Goal: Task Accomplishment & Management: Use online tool/utility

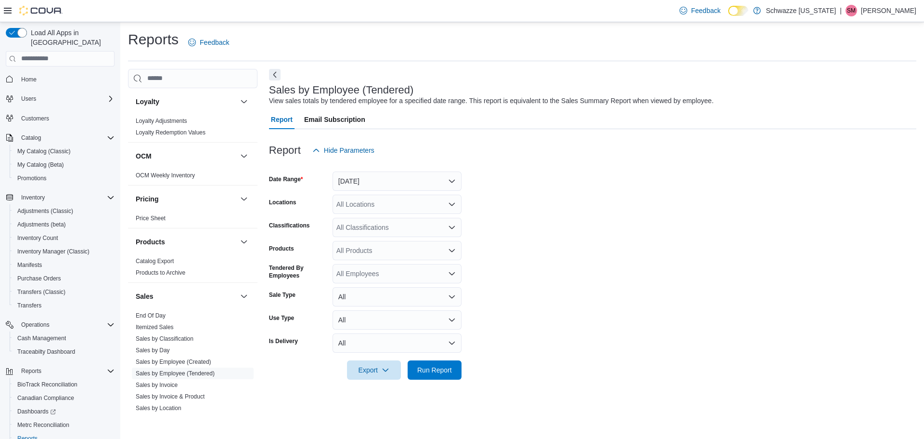
scroll to position [530, 0]
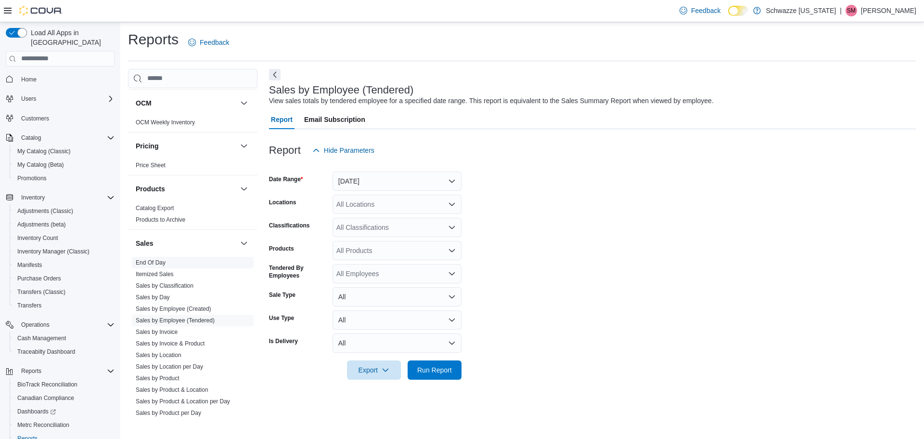
click at [157, 265] on link "End Of Day" at bounding box center [151, 262] width 30 height 7
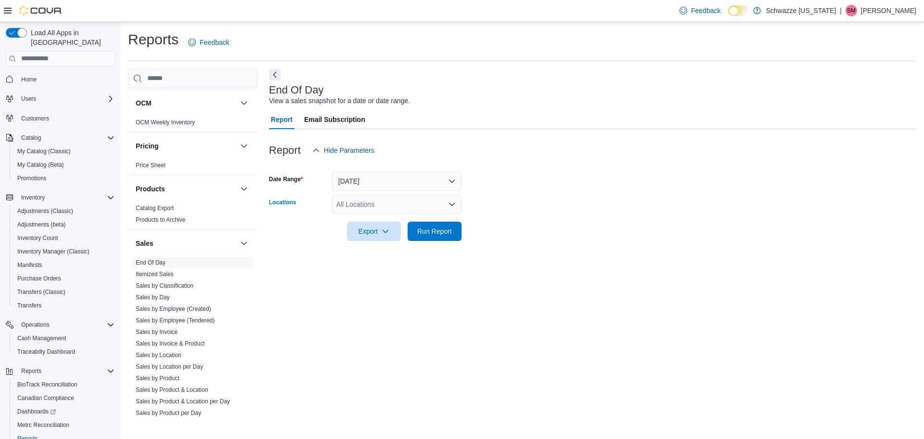
click at [407, 207] on div "All Locations" at bounding box center [397, 204] width 129 height 19
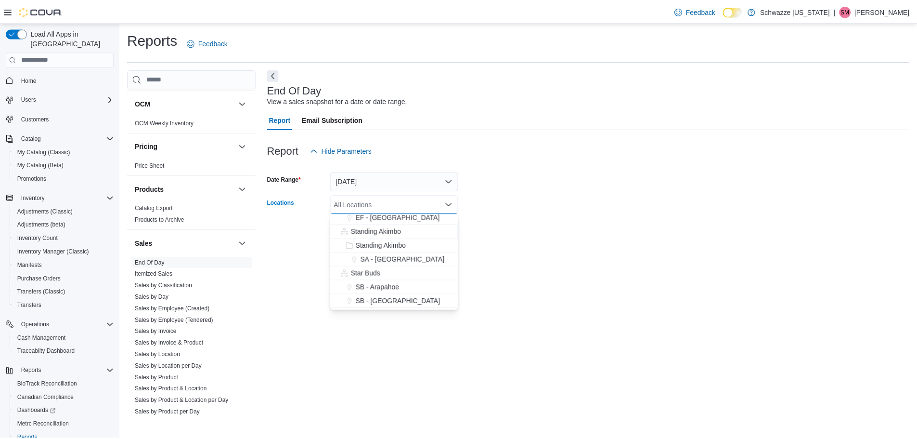
scroll to position [48, 0]
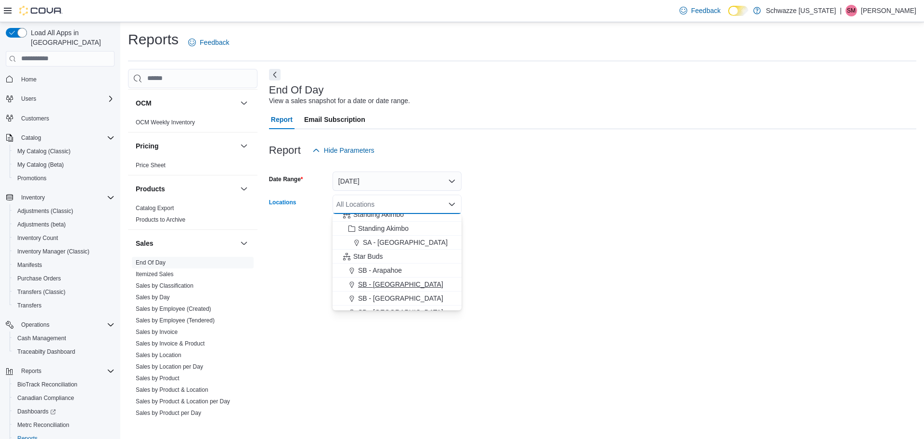
click at [401, 286] on div "SB - [GEOGRAPHIC_DATA]" at bounding box center [396, 284] width 117 height 10
drag, startPoint x: 515, startPoint y: 264, endPoint x: 463, endPoint y: 261, distance: 51.6
click at [515, 264] on div "End Of Day View a sales snapshot for a date or date range. Report Email Subscri…" at bounding box center [593, 243] width 648 height 348
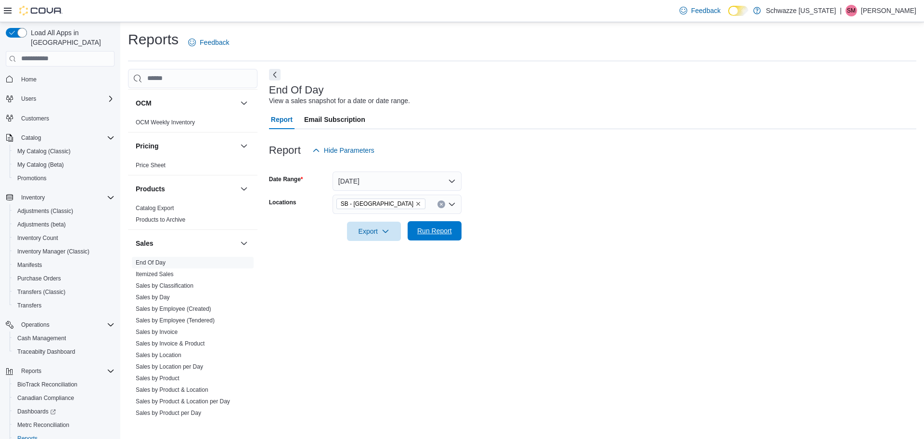
click at [434, 229] on span "Run Report" at bounding box center [434, 231] width 35 height 10
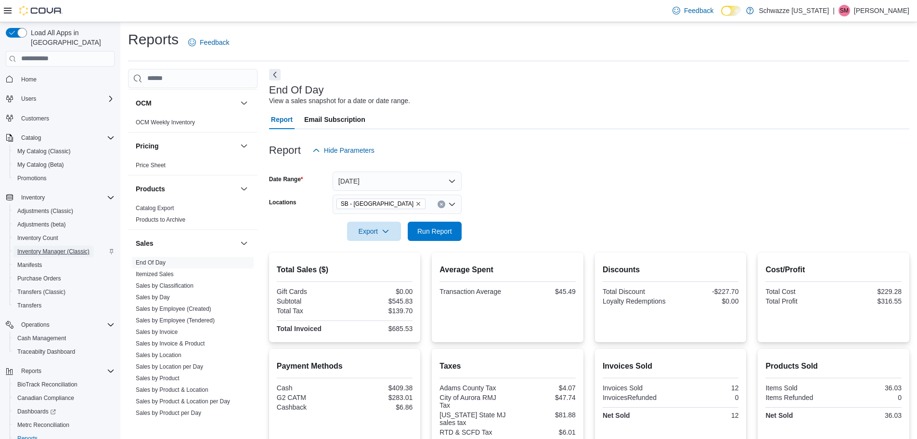
click at [39, 247] on span "Inventory Manager (Classic)" at bounding box center [53, 251] width 72 height 8
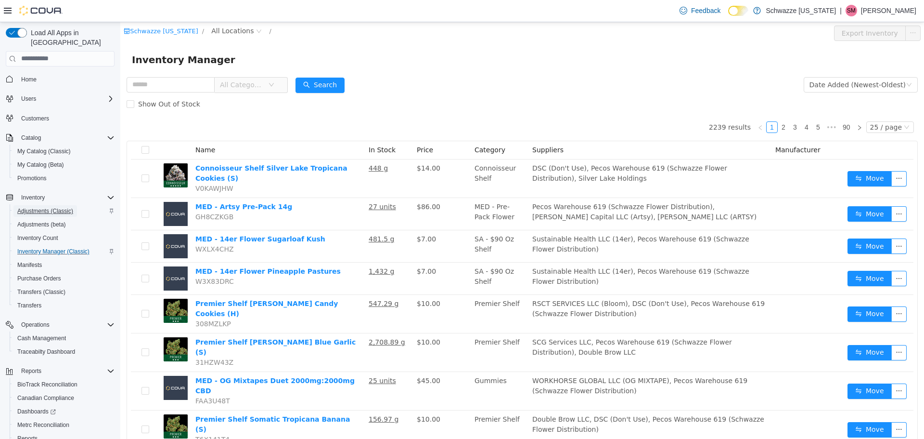
click at [25, 207] on span "Adjustments (Classic)" at bounding box center [45, 211] width 56 height 8
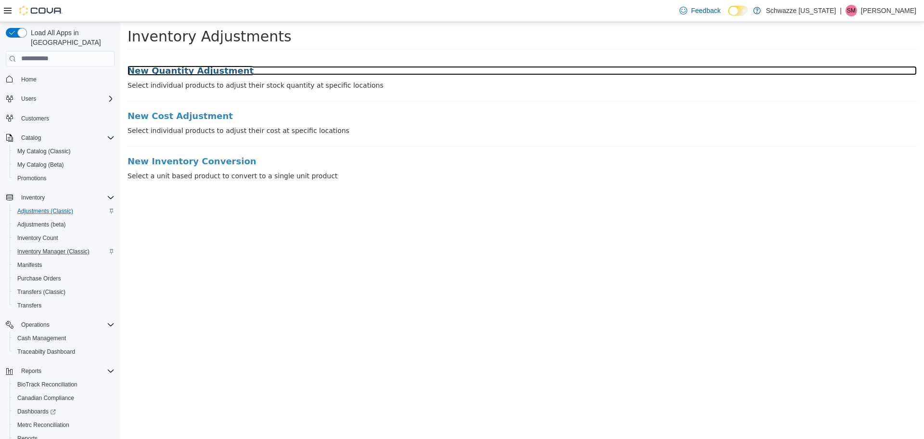
click at [197, 71] on h3 "New Quantity Adjustment" at bounding box center [523, 70] width 790 height 10
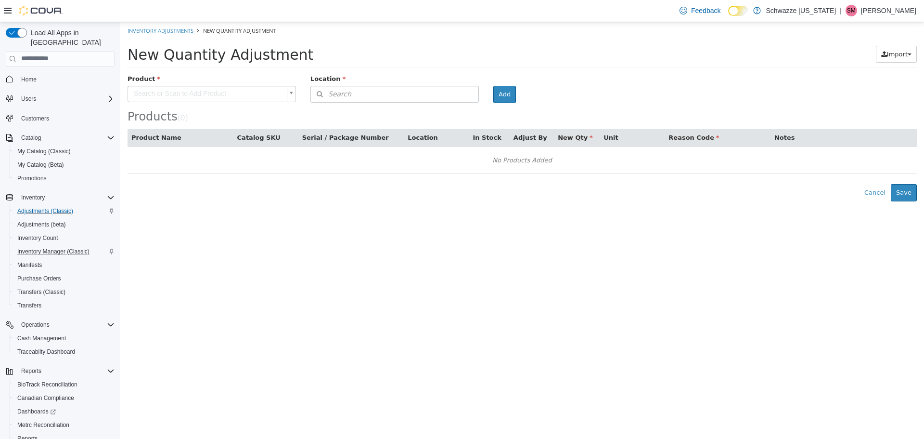
click at [223, 94] on body "× Inventory Adjustments New Quantity Adjustment New Quantity Adjustment Import …" at bounding box center [522, 111] width 804 height 179
type input "********"
type input "**********"
click at [366, 97] on button "Search" at bounding box center [395, 93] width 169 height 17
click at [466, 112] on span "or browse" at bounding box center [454, 111] width 47 height 16
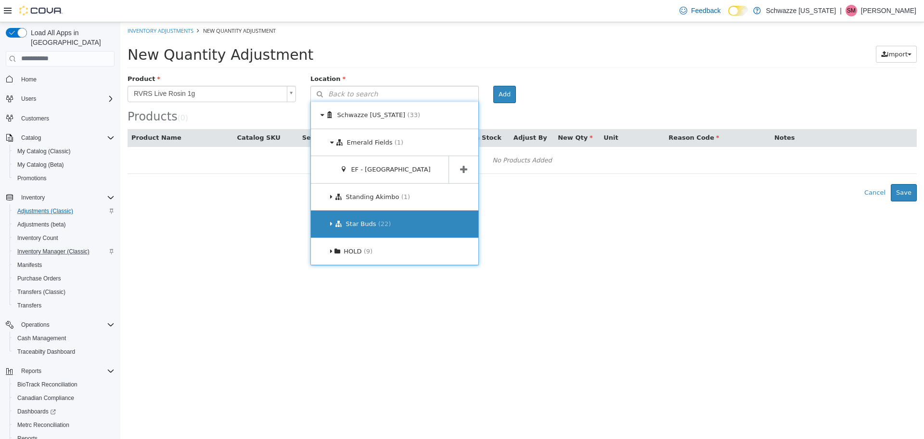
click at [456, 223] on div "Star Buds (22)" at bounding box center [395, 223] width 168 height 27
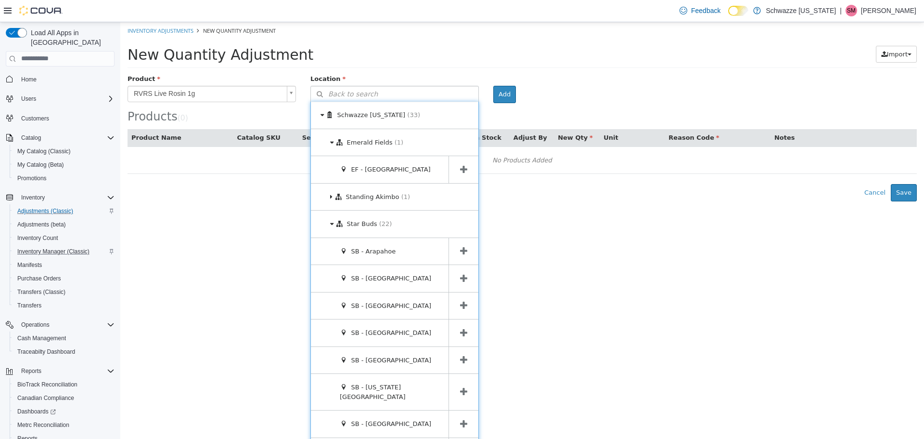
click at [460, 274] on icon at bounding box center [463, 277] width 7 height 9
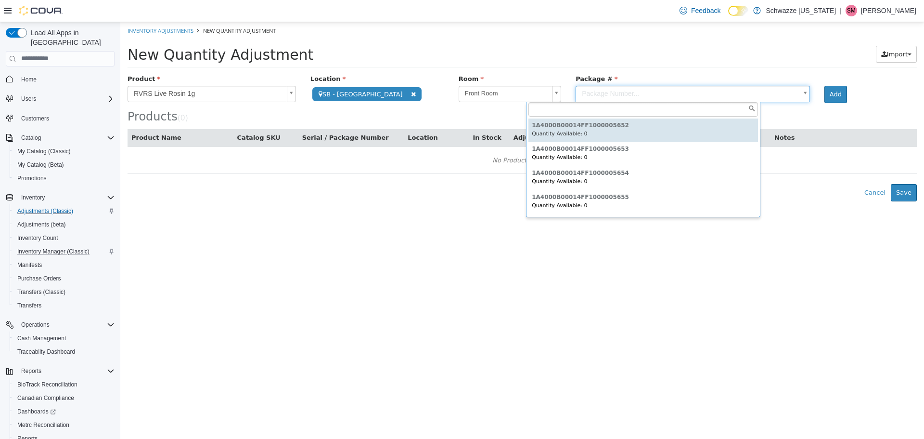
click at [622, 91] on body "**********" at bounding box center [522, 111] width 804 height 179
type input "****"
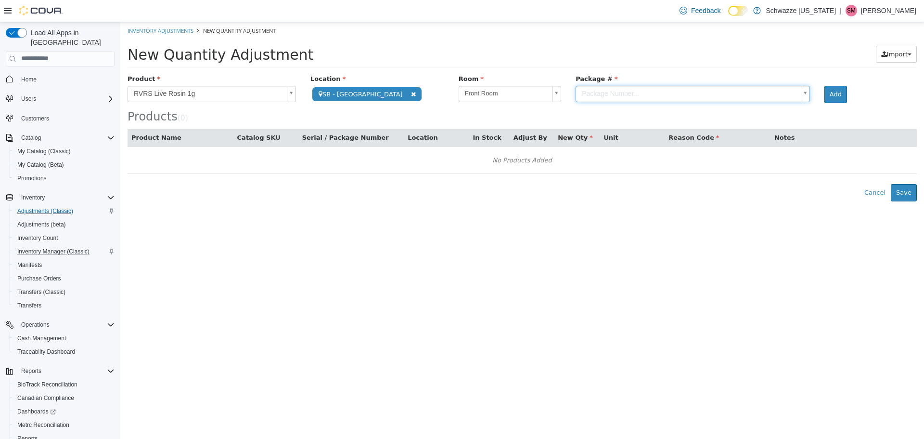
click at [636, 201] on html "**********" at bounding box center [522, 111] width 804 height 179
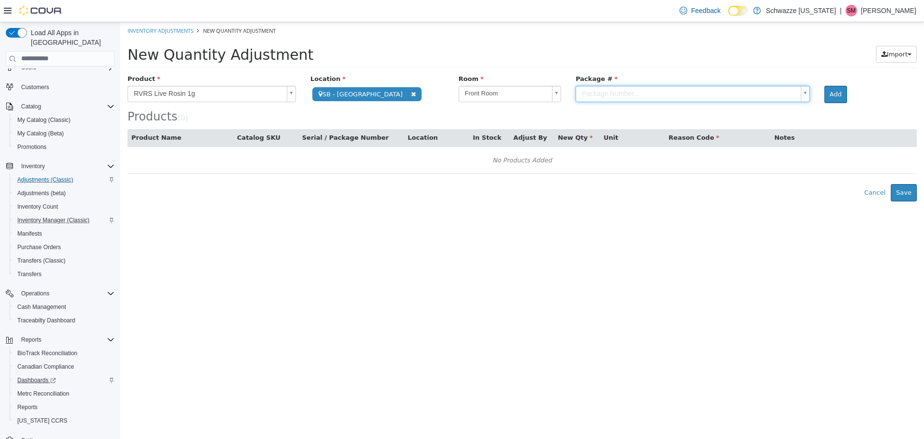
scroll to position [45, 0]
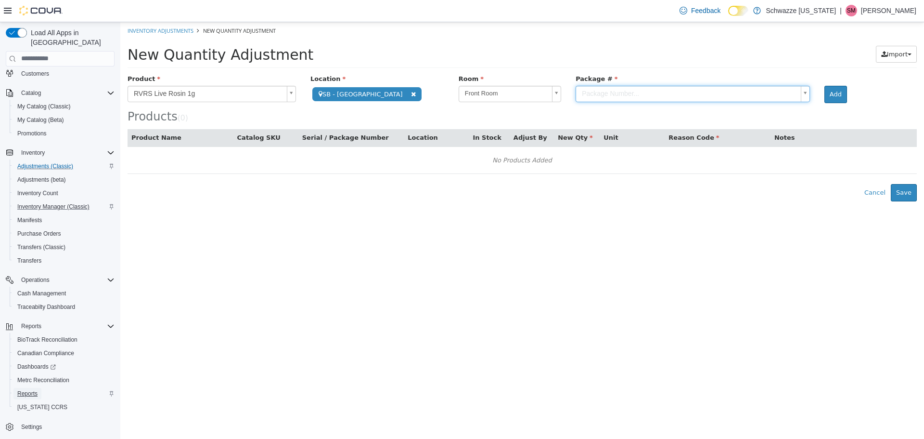
click at [25, 390] on span "Reports" at bounding box center [27, 394] width 20 height 8
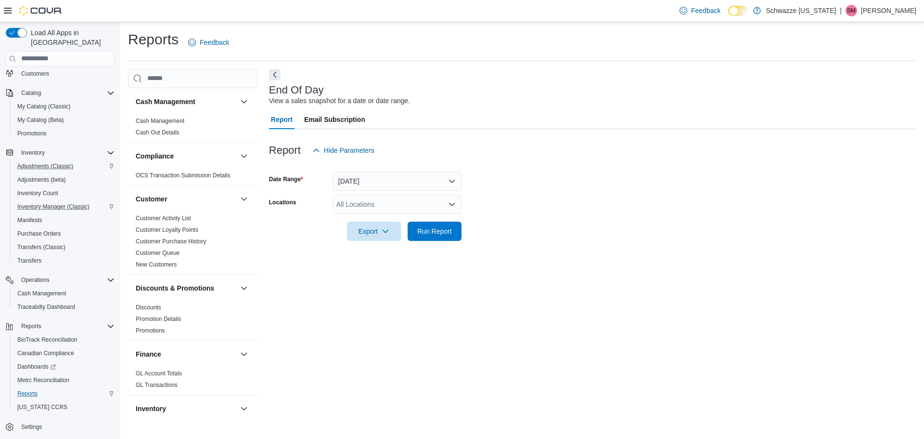
click at [365, 205] on div "All Locations" at bounding box center [397, 204] width 129 height 19
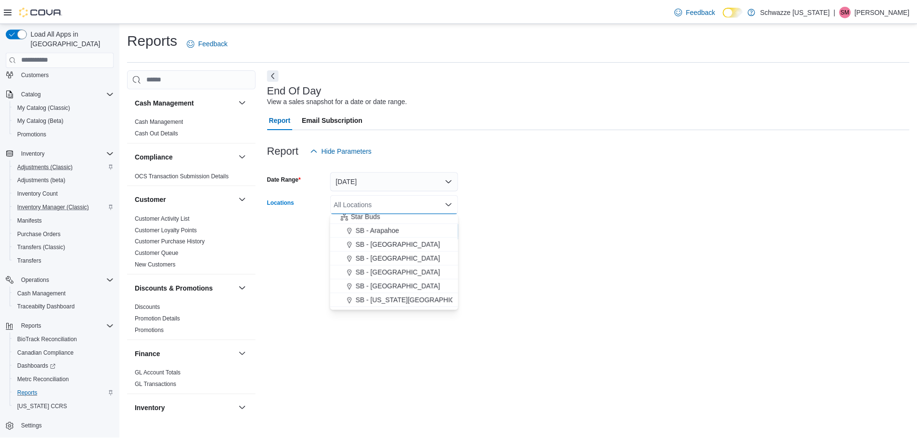
scroll to position [96, 0]
click at [383, 242] on button "SB - [GEOGRAPHIC_DATA]" at bounding box center [397, 236] width 129 height 14
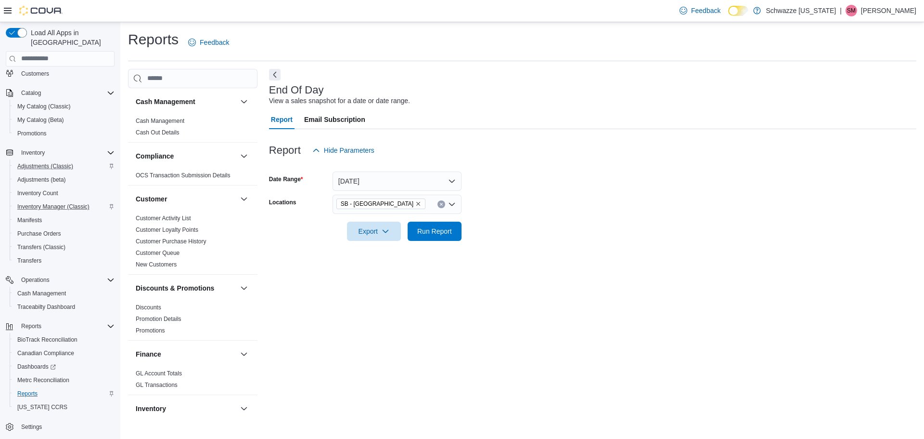
click at [571, 235] on form "Date Range [DATE] Locations SB - Aurora Export Run Report" at bounding box center [593, 200] width 648 height 81
click at [443, 237] on span "Run Report" at bounding box center [435, 230] width 42 height 19
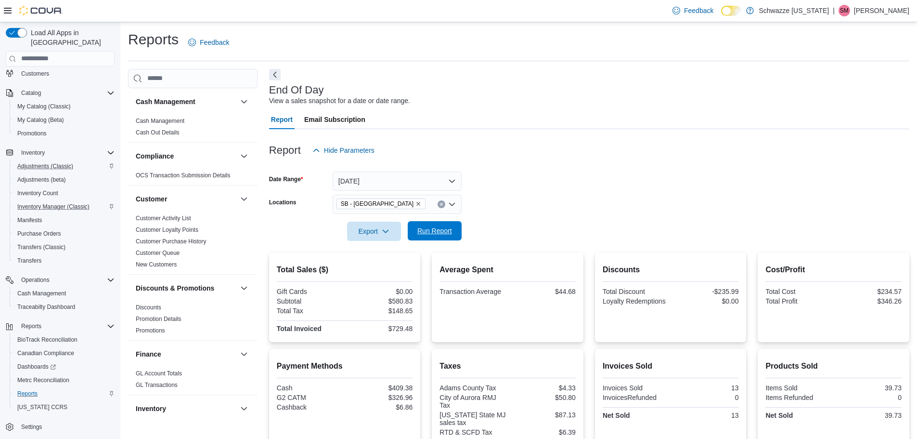
click at [427, 231] on span "Run Report" at bounding box center [434, 231] width 35 height 10
click at [673, 77] on div "End Of Day View a sales snapshot for a date or date range. Report Email Subscri…" at bounding box center [589, 293] width 640 height 449
click at [538, 141] on div "Report Hide Parameters" at bounding box center [589, 150] width 640 height 19
click at [440, 235] on span "Run Report" at bounding box center [434, 231] width 35 height 10
click at [433, 233] on span "Run Report" at bounding box center [434, 231] width 35 height 10
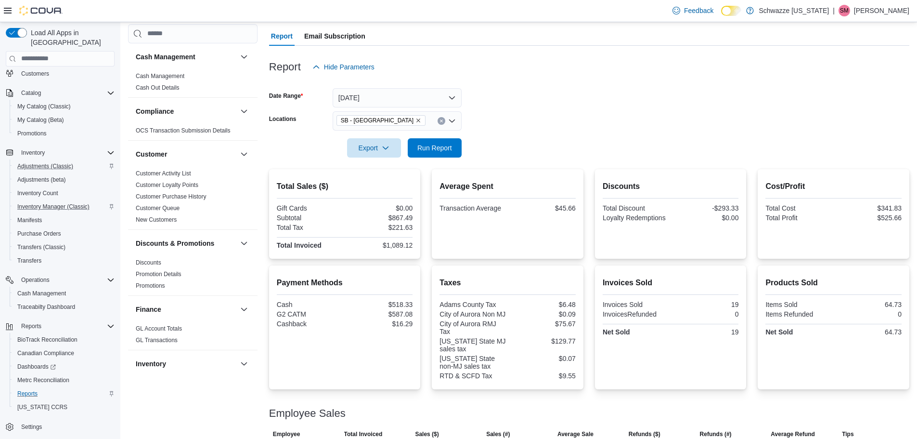
scroll to position [134, 0]
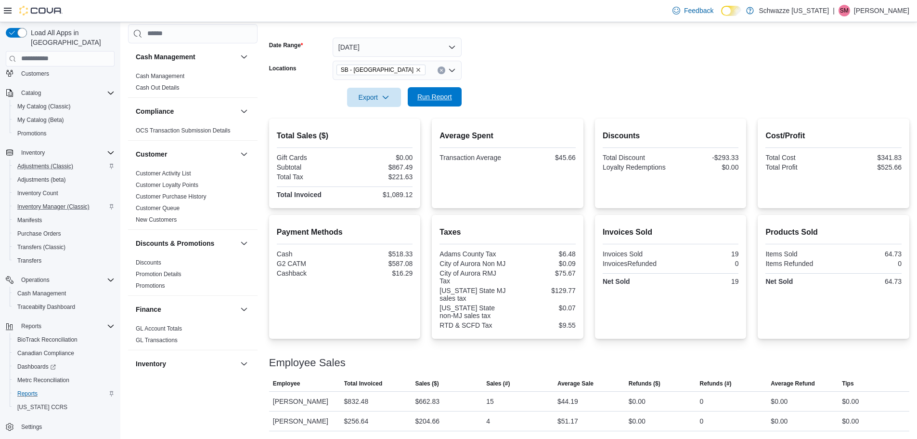
click at [444, 96] on span "Run Report" at bounding box center [434, 97] width 35 height 10
click at [430, 105] on span "Run Report" at bounding box center [435, 96] width 42 height 19
